Goal: Complete application form

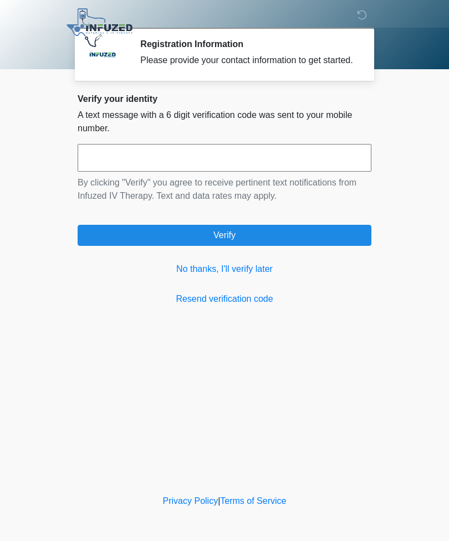
click at [326, 166] on input "text" at bounding box center [225, 158] width 294 height 28
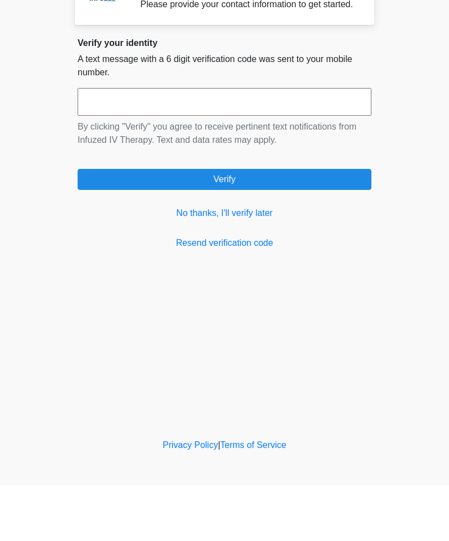
click at [264, 293] on link "Resend verification code" at bounding box center [225, 299] width 294 height 13
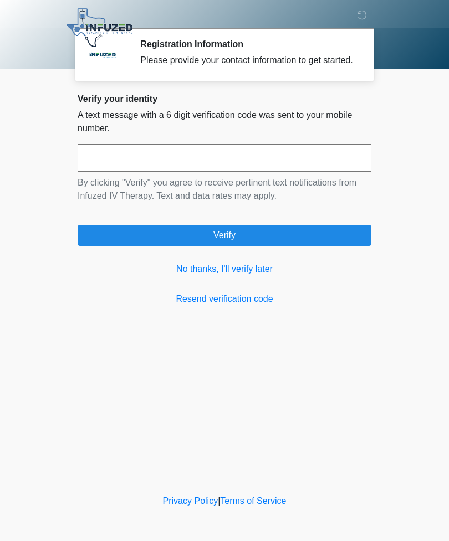
click at [259, 276] on link "No thanks, I'll verify later" at bounding box center [225, 269] width 294 height 13
click at [251, 276] on link "No thanks, I'll verify later" at bounding box center [225, 269] width 294 height 13
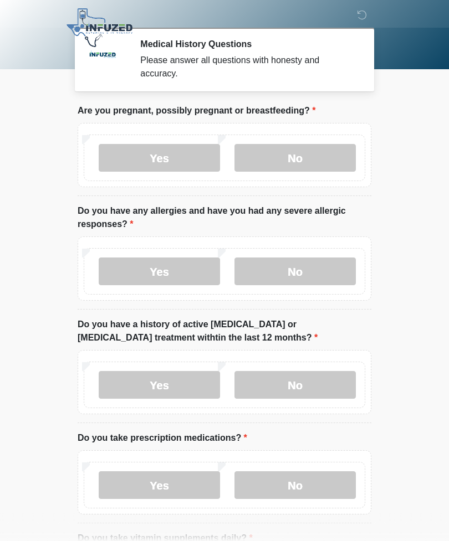
click at [321, 169] on label "No" at bounding box center [294, 158] width 121 height 28
click at [315, 271] on label "No" at bounding box center [294, 272] width 121 height 28
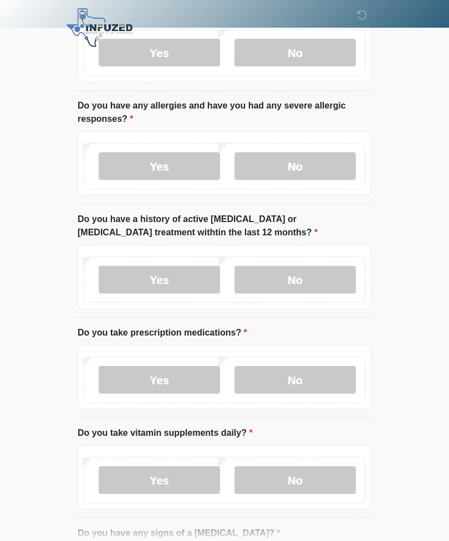
scroll to position [106, 0]
click at [320, 274] on label "No" at bounding box center [294, 279] width 121 height 28
click at [318, 372] on label "No" at bounding box center [294, 380] width 121 height 28
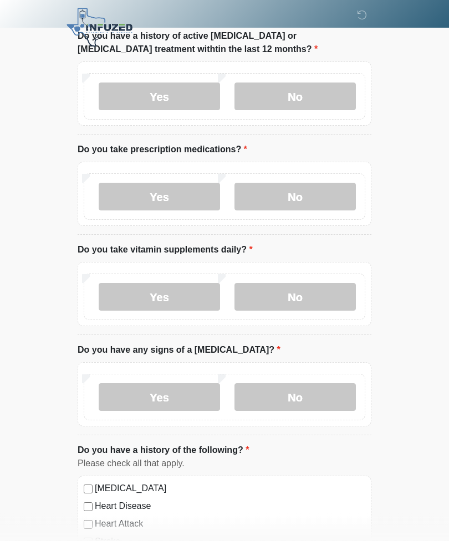
scroll to position [294, 0]
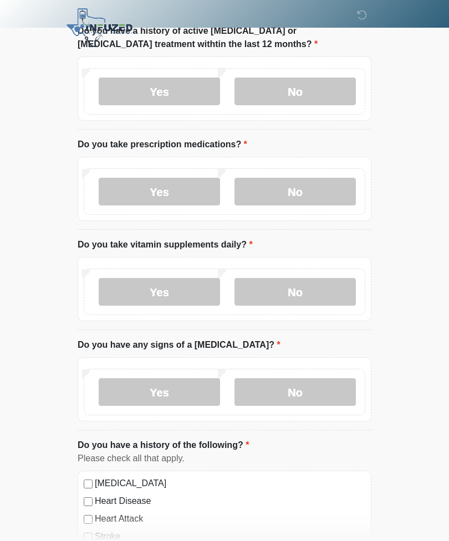
click at [310, 290] on label "No" at bounding box center [294, 292] width 121 height 28
click at [320, 380] on label "No" at bounding box center [294, 392] width 121 height 28
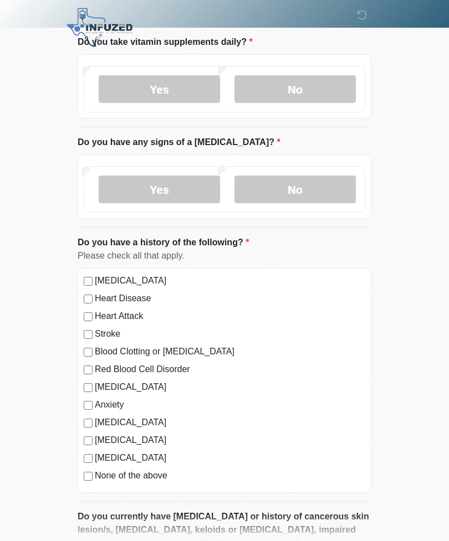
scroll to position [502, 0]
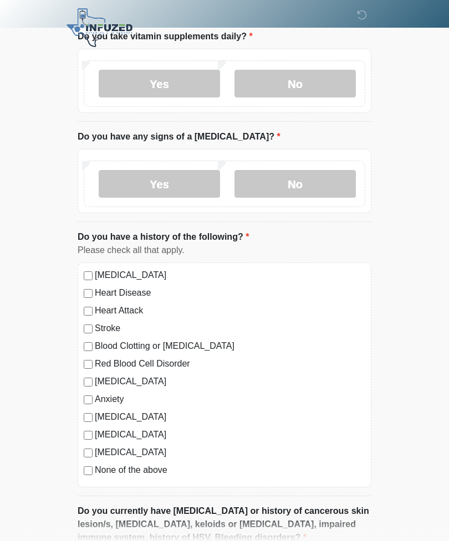
click at [88, 479] on div "High Blood Pressure Heart Disease Heart Attack Stroke Blood Clotting or Bleedin…" at bounding box center [225, 375] width 294 height 225
click at [99, 471] on label "None of the above" at bounding box center [230, 470] width 270 height 13
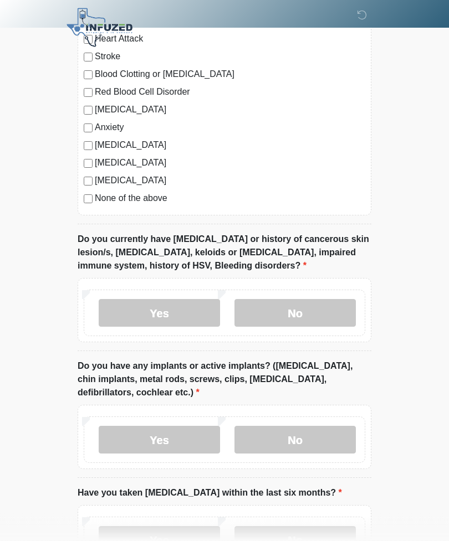
click at [304, 313] on label "No" at bounding box center [294, 314] width 121 height 28
click at [301, 426] on label "No" at bounding box center [294, 440] width 121 height 28
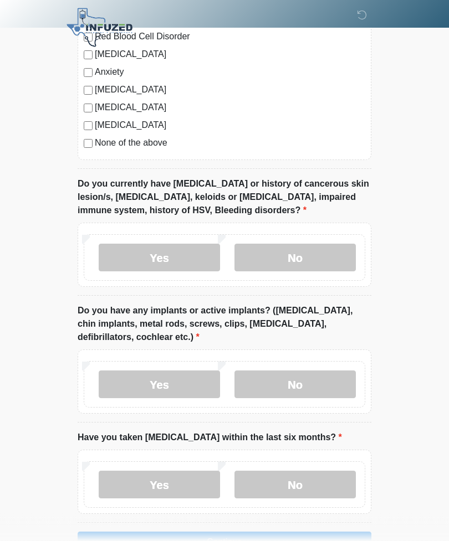
scroll to position [863, 0]
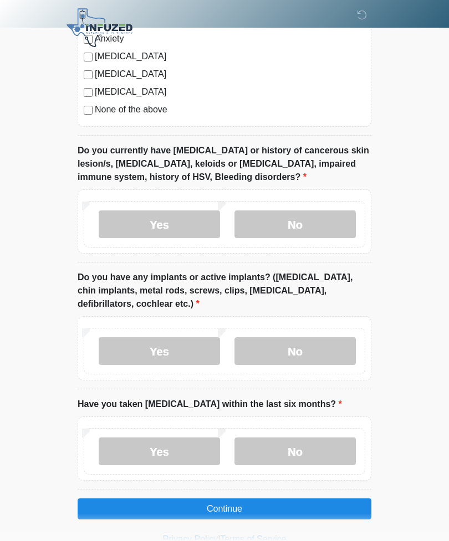
click at [276, 444] on label "No" at bounding box center [294, 452] width 121 height 28
click at [241, 511] on button "Continue" at bounding box center [225, 509] width 294 height 21
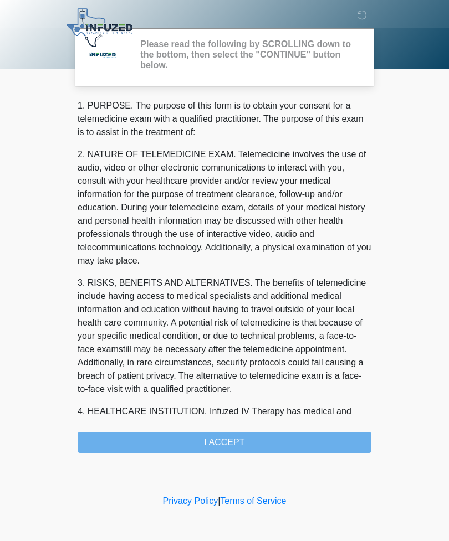
scroll to position [0, 0]
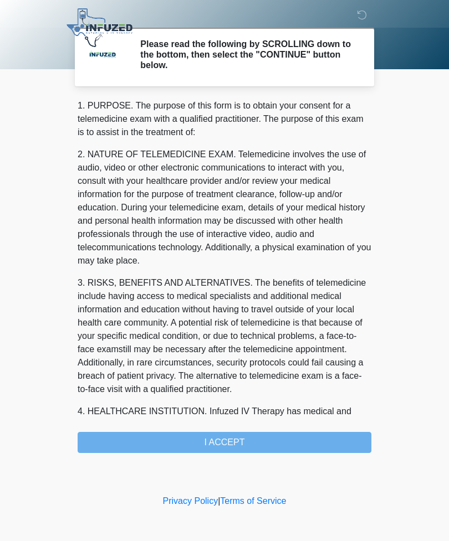
click at [313, 447] on div "1. PURPOSE. The purpose of this form is to obtain your consent for a telemedici…" at bounding box center [225, 276] width 294 height 354
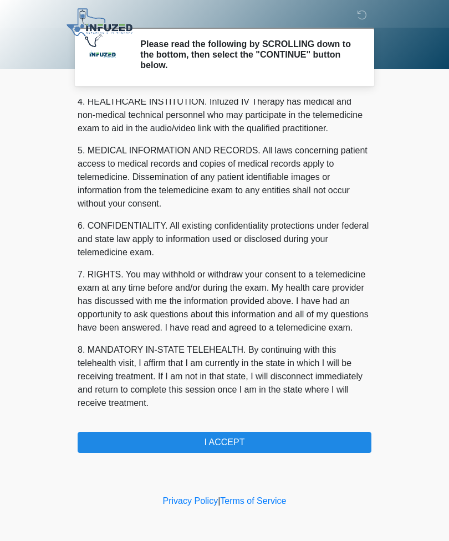
scroll to position [323, 0]
click at [288, 444] on button "I ACCEPT" at bounding box center [225, 442] width 294 height 21
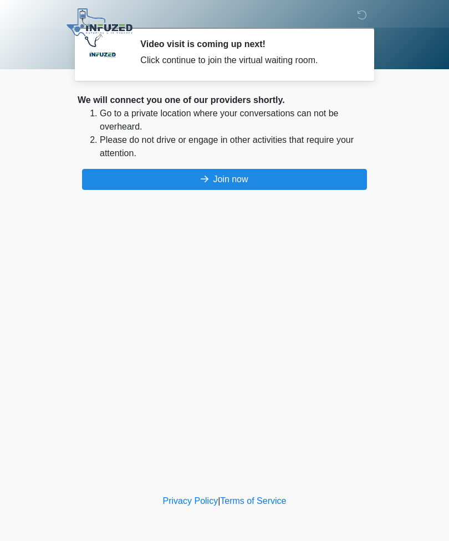
click at [351, 183] on button "Join now" at bounding box center [224, 179] width 285 height 21
